Goal: Information Seeking & Learning: Learn about a topic

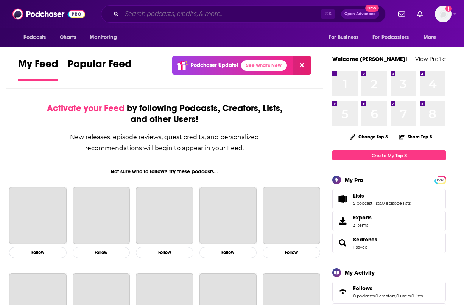
click at [148, 20] on input "Search podcasts, credits, & more..." at bounding box center [221, 14] width 199 height 12
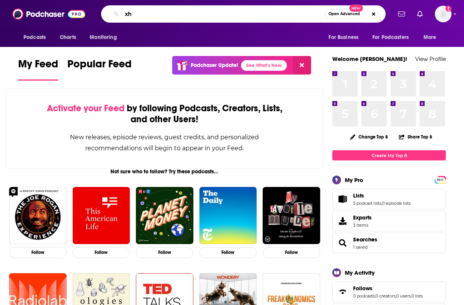
type input "x"
type input "chapo traphouse"
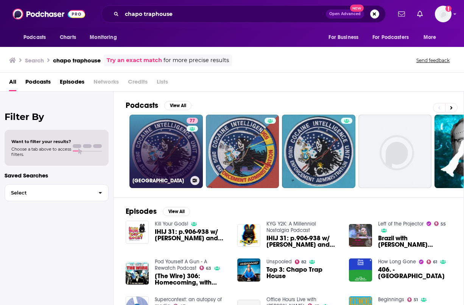
click at [164, 151] on link "77 [GEOGRAPHIC_DATA]" at bounding box center [166, 151] width 73 height 73
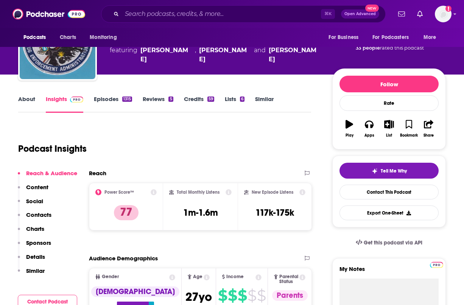
scroll to position [91, 0]
